Goal: Task Accomplishment & Management: Manage account settings

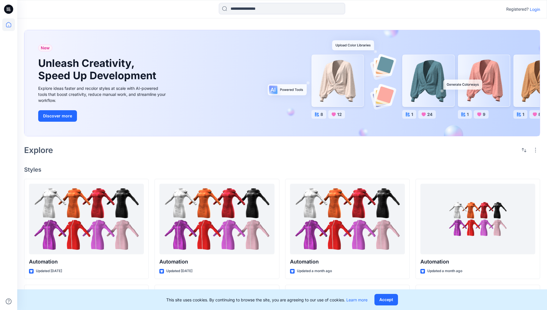
click at [534, 9] on p "Login" at bounding box center [535, 9] width 10 height 6
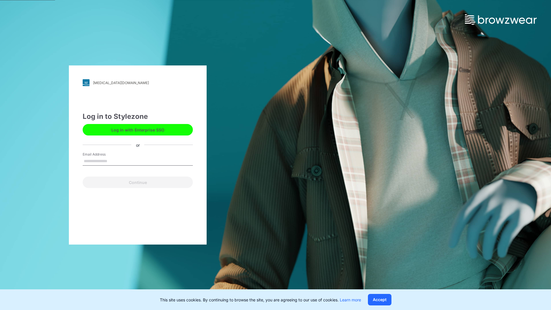
click at [113, 161] on input "Email Address" at bounding box center [138, 161] width 110 height 9
type input "******"
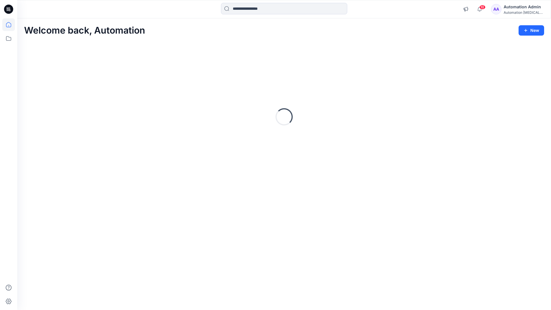
click at [11, 25] on icon at bounding box center [8, 24] width 5 height 5
click at [9, 37] on icon at bounding box center [8, 38] width 5 height 5
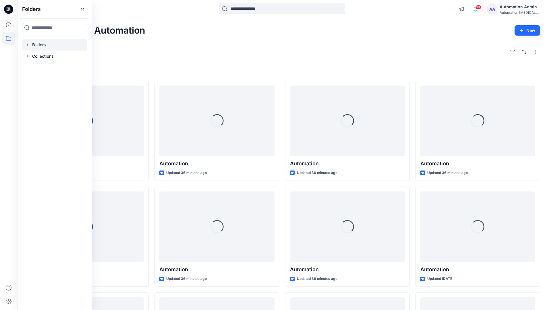
click at [58, 45] on div at bounding box center [54, 44] width 65 height 11
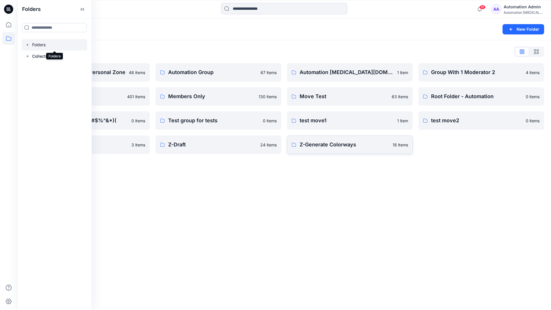
click at [370, 147] on p "Z-Generate Colorways" at bounding box center [345, 145] width 90 height 8
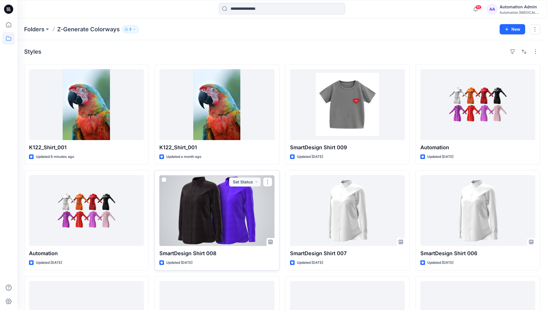
click at [164, 179] on span at bounding box center [164, 180] width 5 height 5
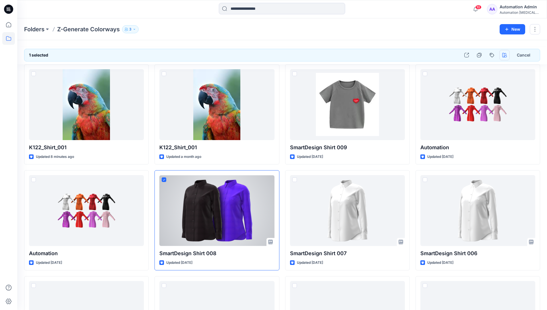
click at [503, 53] on icon "button" at bounding box center [504, 55] width 5 height 5
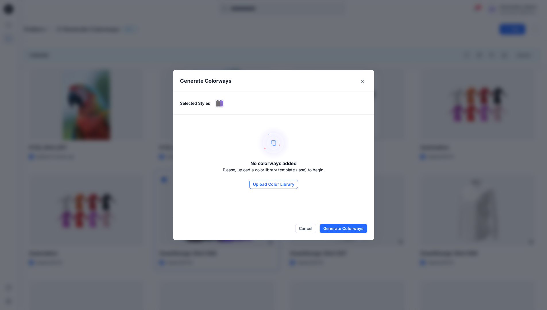
click at [271, 181] on button "Upload Color Library" at bounding box center [273, 184] width 49 height 9
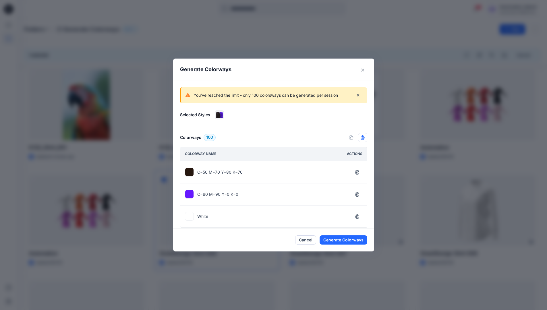
click at [365, 139] on icon "button" at bounding box center [362, 137] width 5 height 5
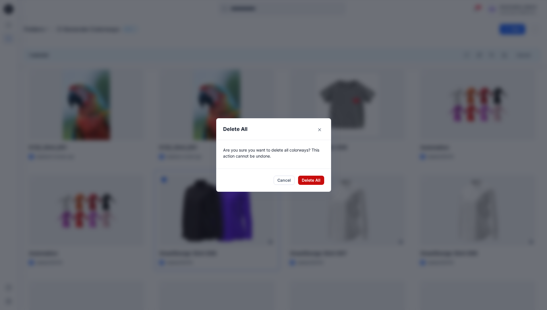
click at [313, 181] on button "Delete All" at bounding box center [311, 180] width 26 height 9
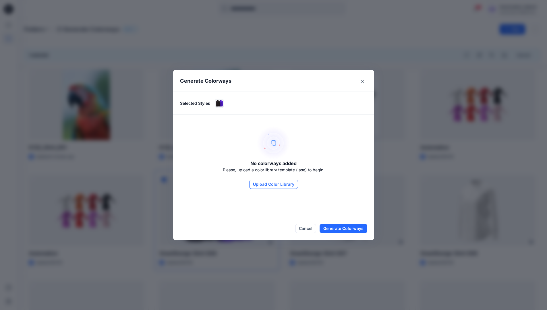
click at [289, 186] on button "Upload Color Library" at bounding box center [273, 184] width 49 height 9
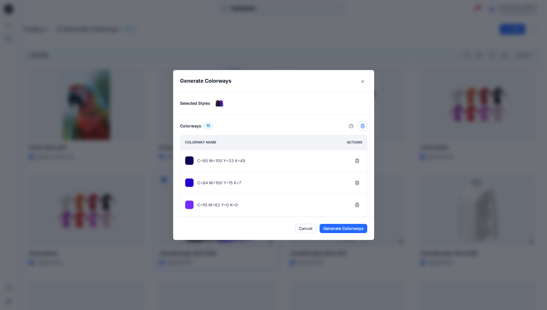
click at [364, 126] on icon "button" at bounding box center [362, 126] width 5 height 5
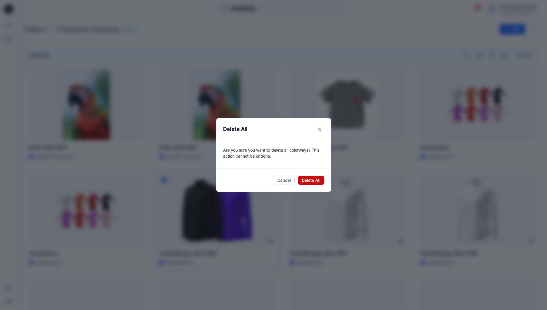
click at [309, 180] on button "Delete All" at bounding box center [311, 180] width 26 height 9
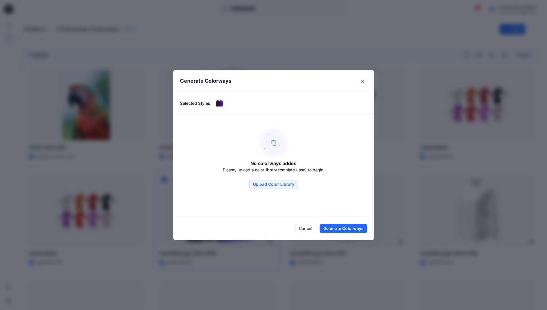
click at [364, 83] on button "Close" at bounding box center [362, 81] width 9 height 9
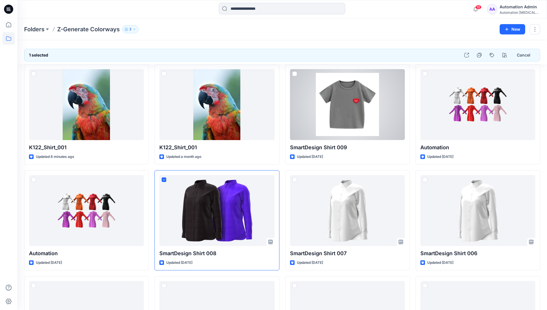
click at [513, 7] on div "Automation Admin" at bounding box center [520, 6] width 40 height 7
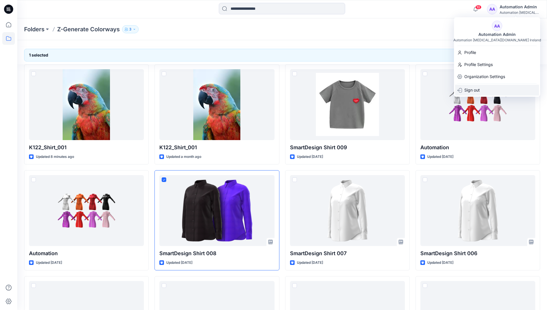
click at [486, 90] on div "Sign out" at bounding box center [497, 90] width 84 height 11
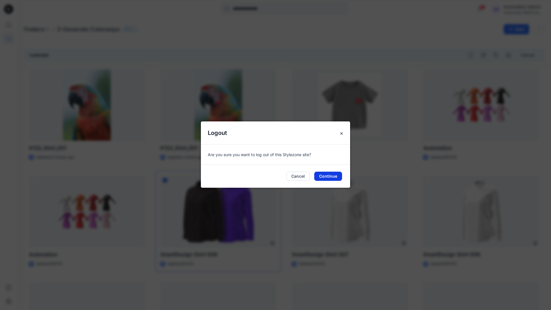
click at [327, 176] on button "Continue" at bounding box center [329, 176] width 28 height 9
